Goal: Task Accomplishment & Management: Use online tool/utility

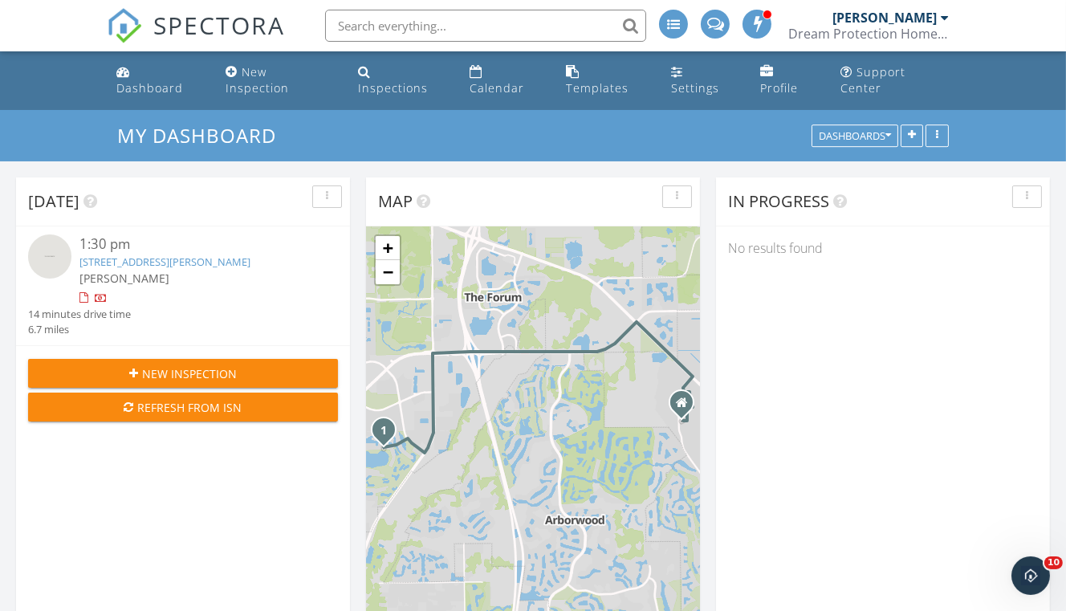
click at [287, 67] on div "New Inspection" at bounding box center [257, 79] width 63 height 31
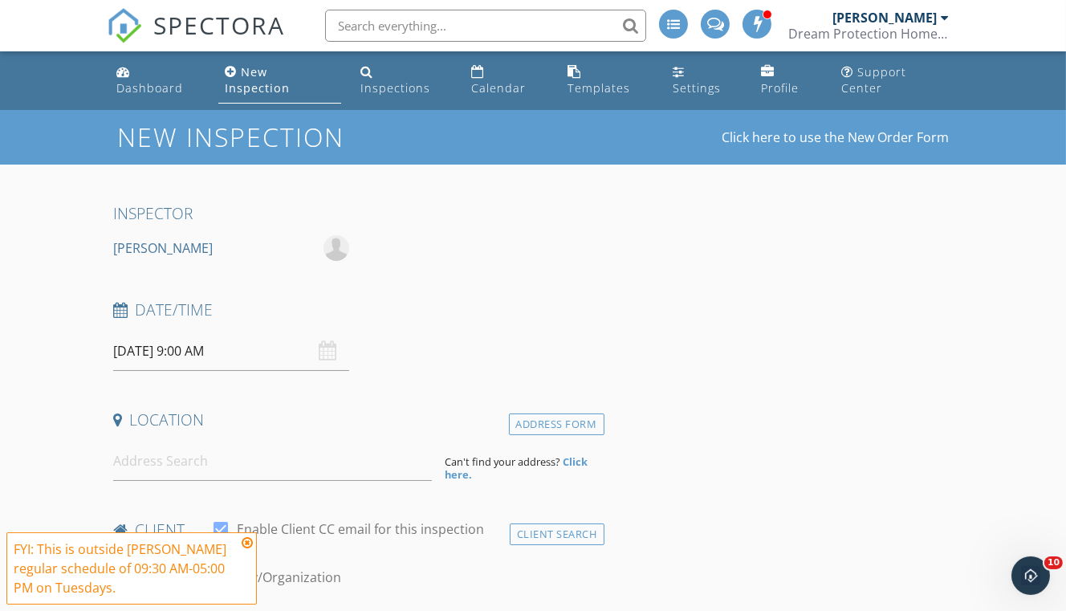
click at [426, 55] on li "Inspections" at bounding box center [403, 80] width 104 height 59
click at [401, 91] on li "Inspections" at bounding box center [403, 80] width 104 height 59
click at [402, 80] on div "Inspections" at bounding box center [396, 87] width 70 height 15
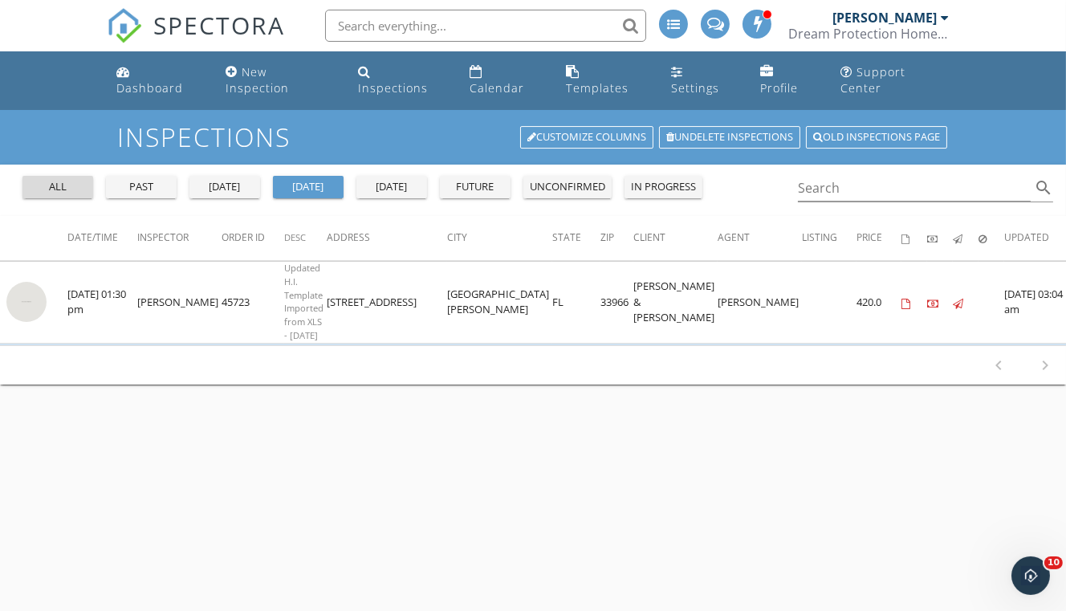
click at [37, 179] on div "all" at bounding box center [58, 187] width 58 height 16
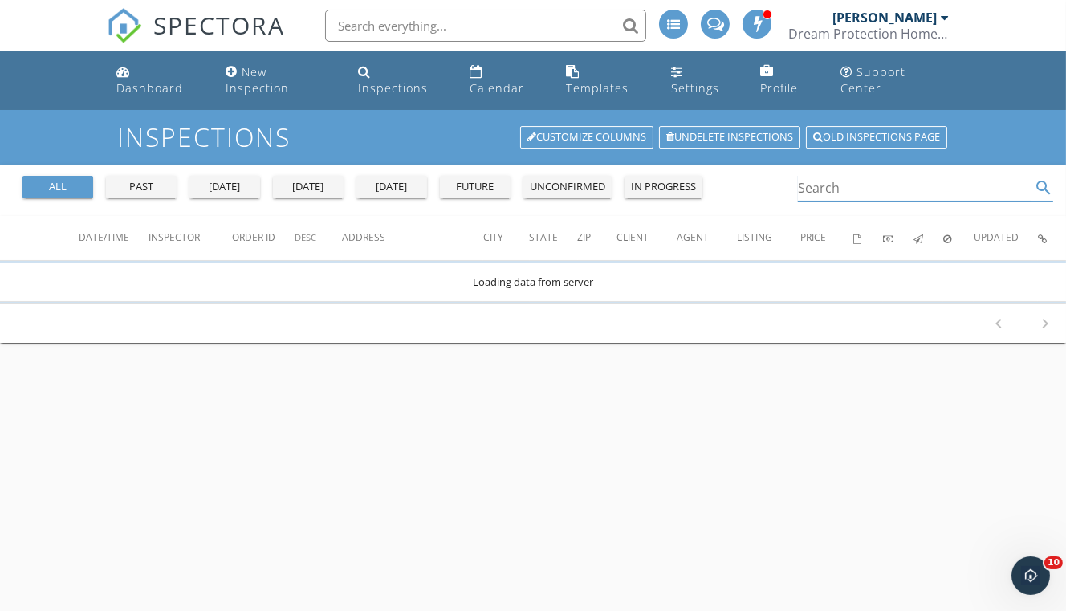
click at [846, 175] on input "Search" at bounding box center [914, 188] width 233 height 26
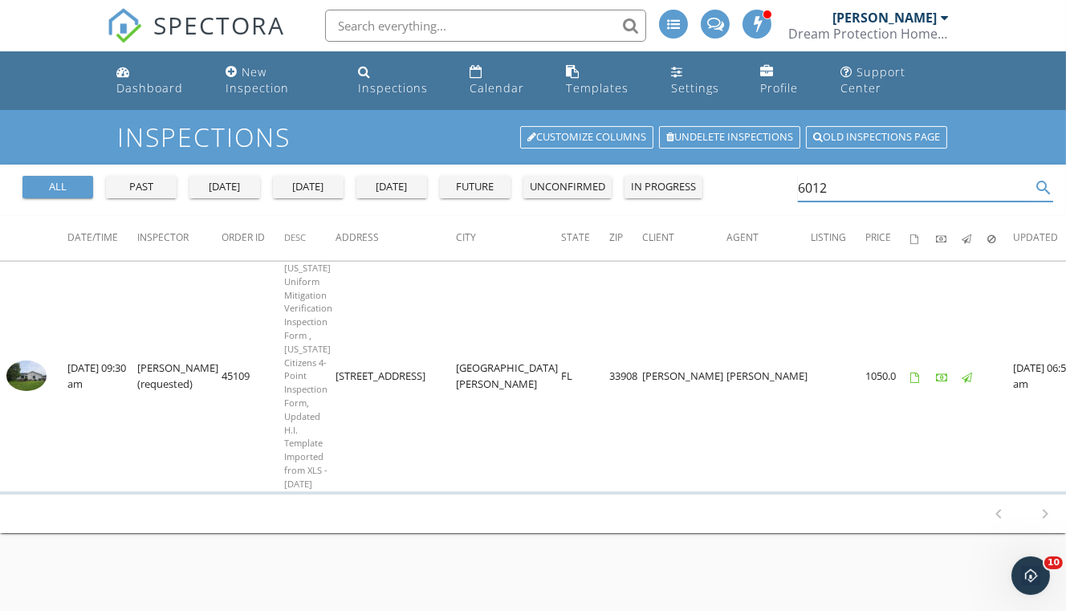
type input "6012"
click at [10, 271] on td at bounding box center [33, 377] width 67 height 230
click at [16, 361] on img at bounding box center [26, 376] width 40 height 31
